Goal: Information Seeking & Learning: Learn about a topic

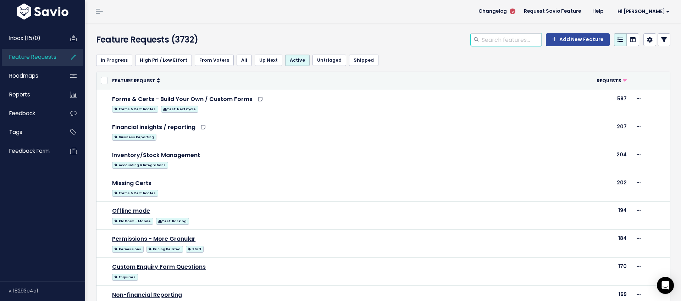
click at [493, 40] on input "search" at bounding box center [511, 39] width 61 height 13
type input "document template"
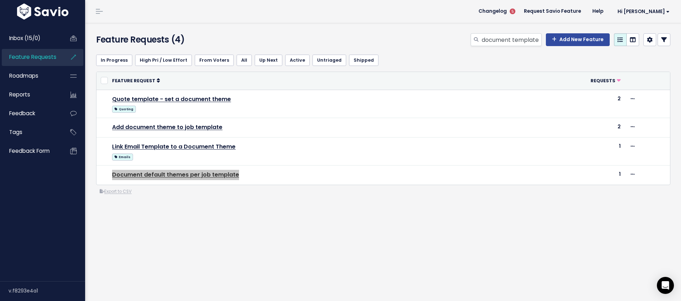
drag, startPoint x: 193, startPoint y: 176, endPoint x: 392, endPoint y: 1, distance: 265.0
click at [0, 0] on div "Inbox (15/0) Feature Requests Roadmaps" at bounding box center [340, 150] width 681 height 301
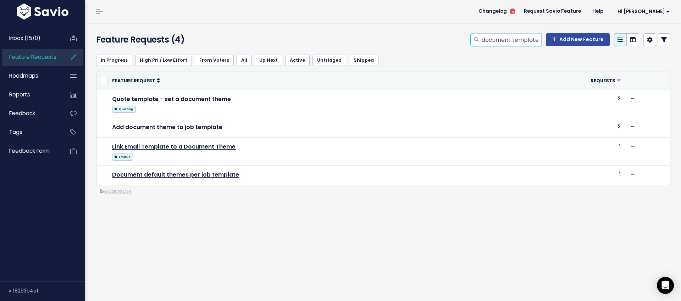
click at [531, 43] on input "document template" at bounding box center [511, 39] width 61 height 13
click at [527, 40] on input "document template" at bounding box center [511, 39] width 61 height 13
type input "document themes"
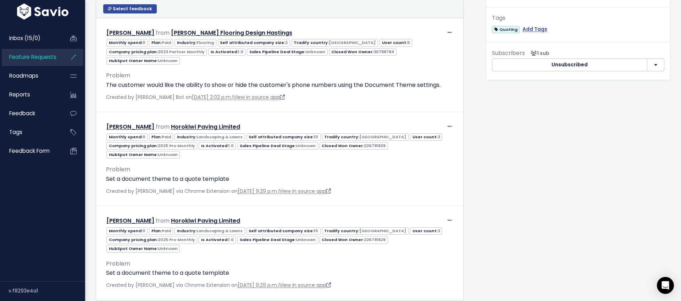
scroll to position [286, 0]
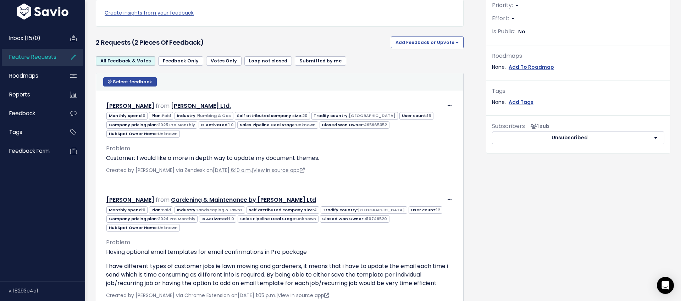
scroll to position [228, 0]
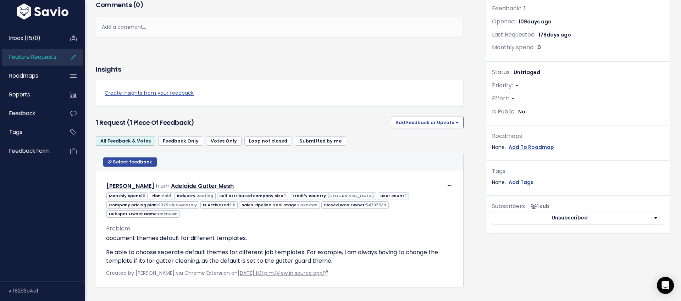
scroll to position [140, 0]
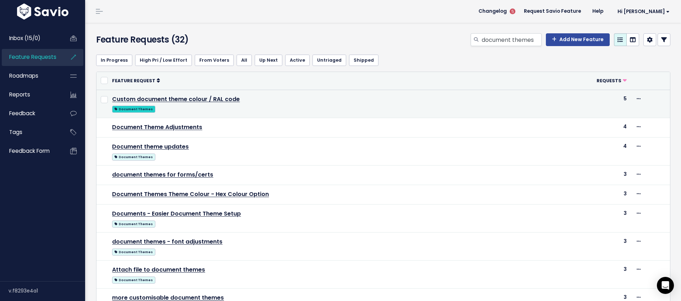
click at [147, 110] on span "Document Themes" at bounding box center [133, 109] width 43 height 7
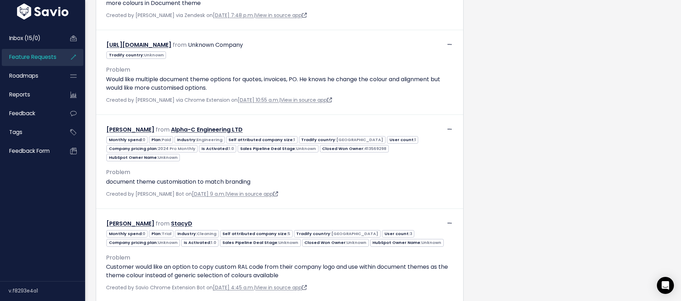
scroll to position [496, 0]
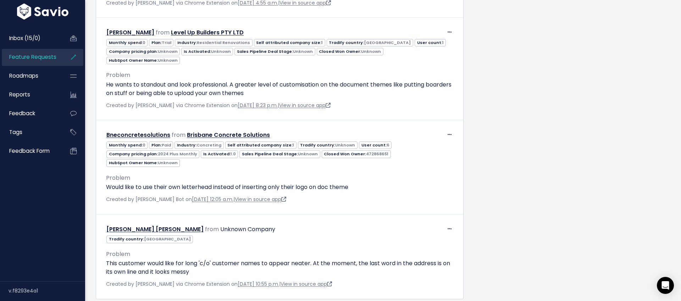
scroll to position [381, 0]
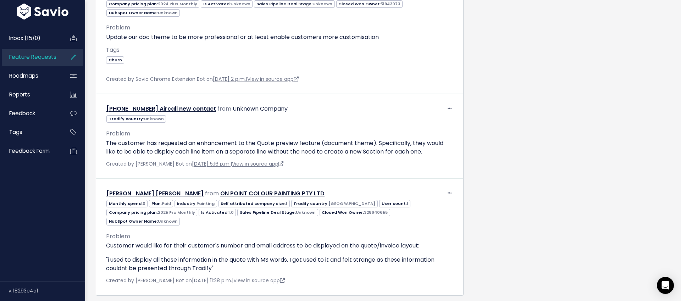
scroll to position [442, 0]
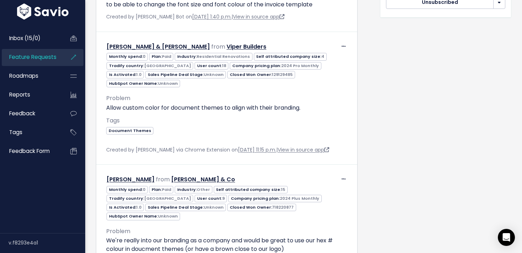
scroll to position [288, 0]
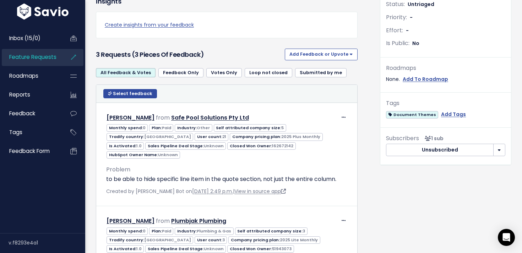
scroll to position [208, 0]
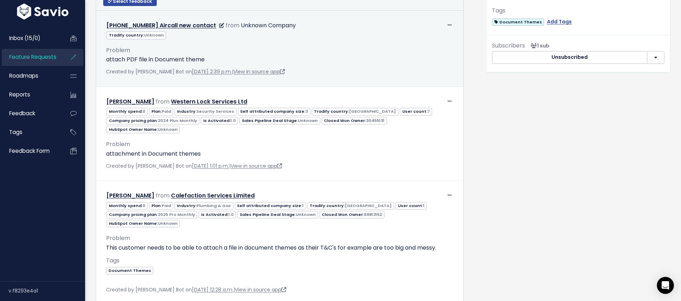
scroll to position [309, 0]
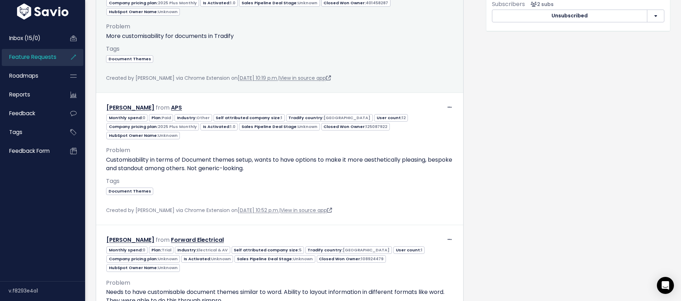
scroll to position [364, 0]
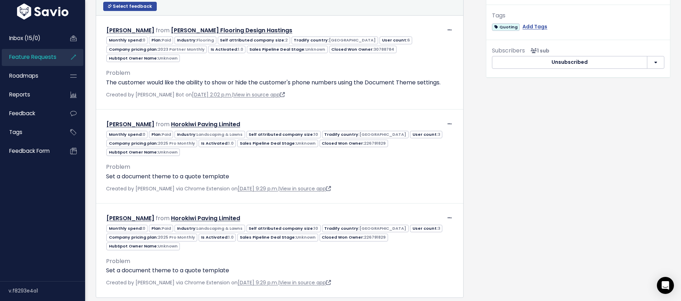
scroll to position [288, 0]
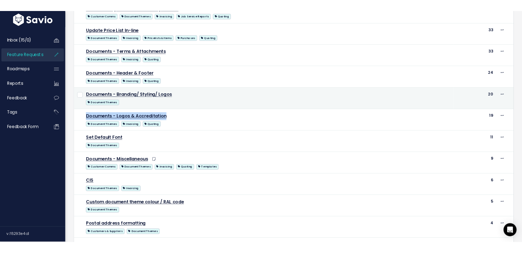
scroll to position [164, 0]
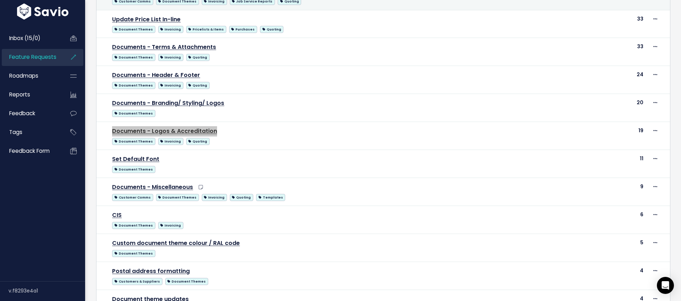
drag, startPoint x: 196, startPoint y: 205, endPoint x: 344, endPoint y: 9, distance: 246.3
click at [0, 0] on div "Inbox (15/0) Feature Requests Roadmaps" at bounding box center [340, 179] width 681 height 687
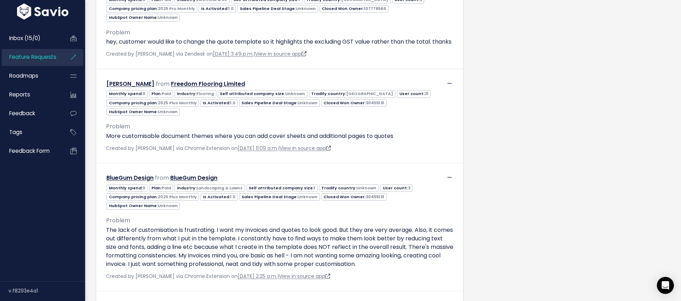
scroll to position [914, 0]
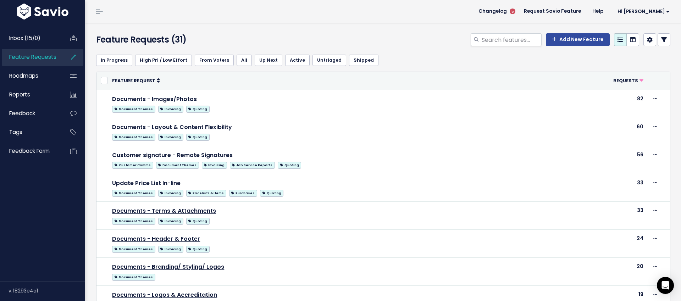
scroll to position [164, 0]
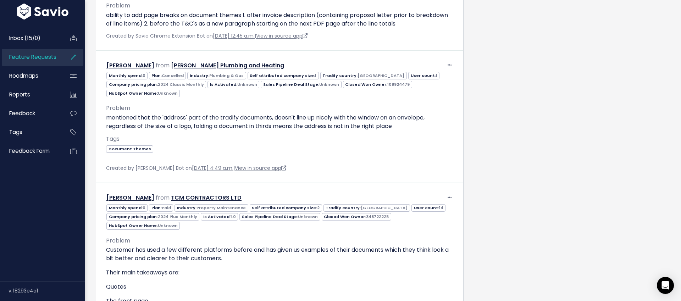
scroll to position [3376, 0]
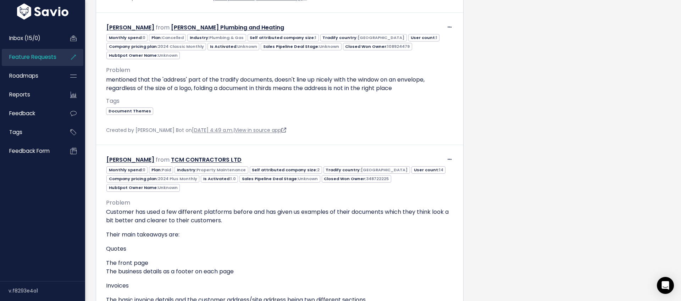
scroll to position [3444, 0]
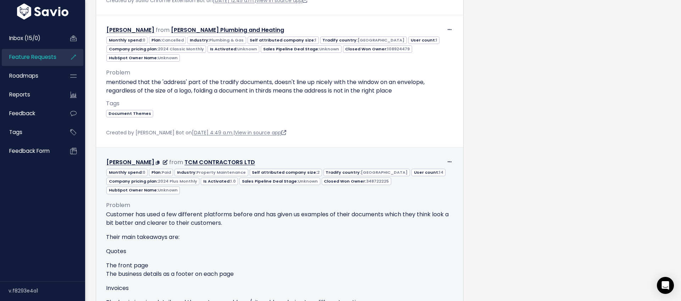
drag, startPoint x: 326, startPoint y: 130, endPoint x: 406, endPoint y: 0, distance: 152.6
